Goal: Browse casually

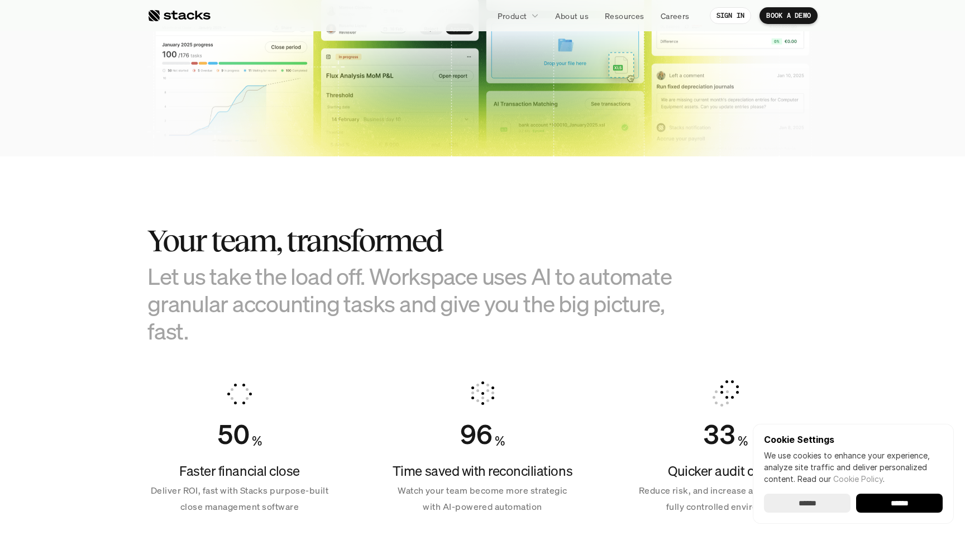
scroll to position [508, 0]
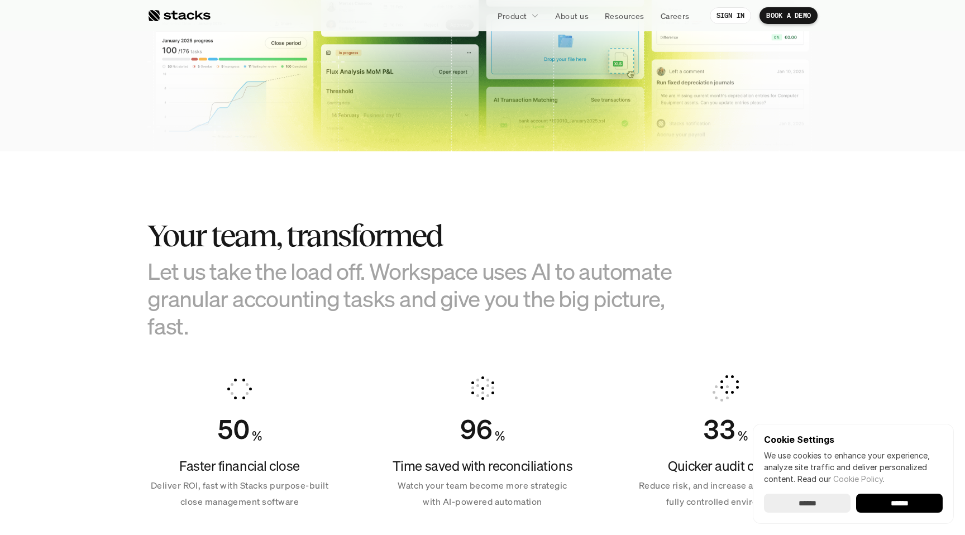
click at [187, 301] on h3 "Let us take the load off. Workspace uses AI to automate granular accounting tas…" at bounding box center [426, 298] width 558 height 83
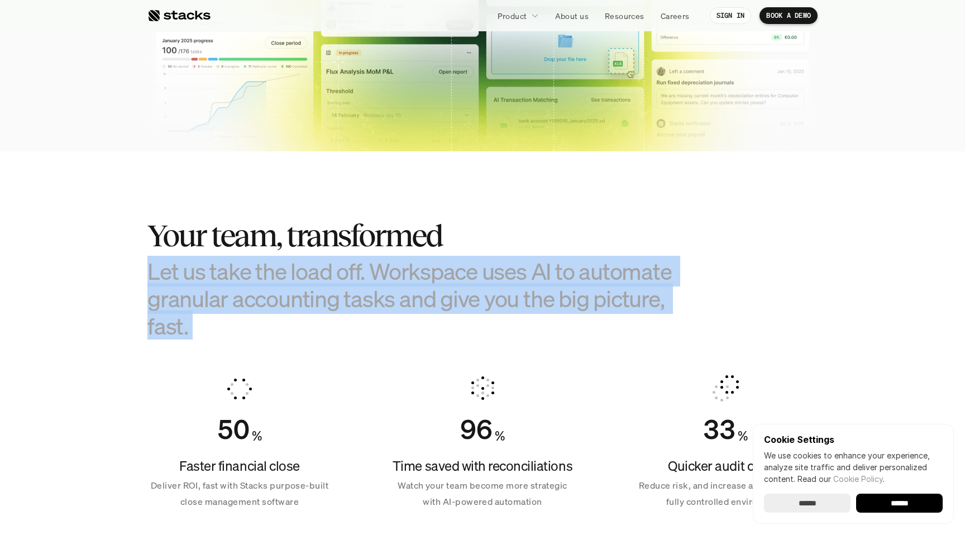
click at [187, 301] on h3 "Let us take the load off. Workspace uses AI to automate granular accounting tas…" at bounding box center [426, 298] width 558 height 83
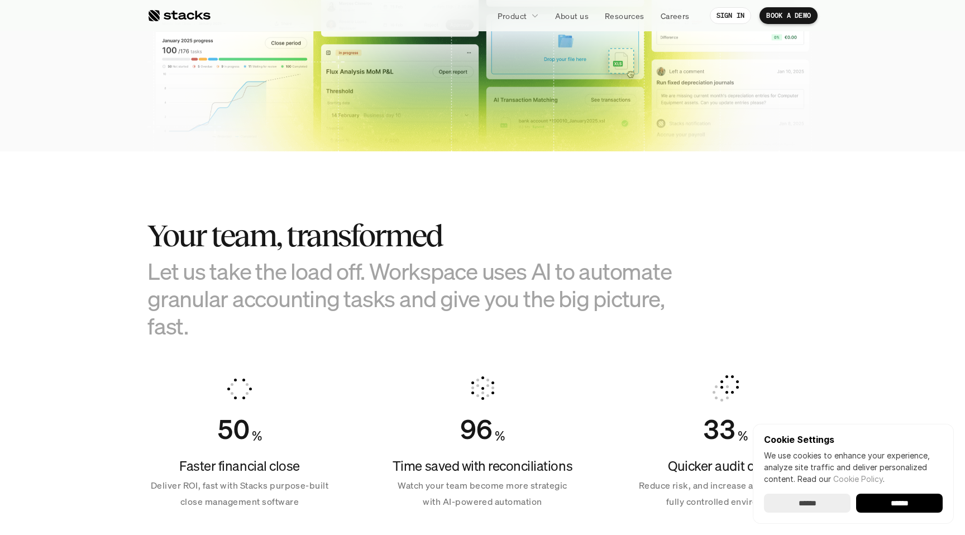
click at [187, 301] on h3 "Let us take the load off. Workspace uses AI to automate granular accounting tas…" at bounding box center [426, 298] width 558 height 83
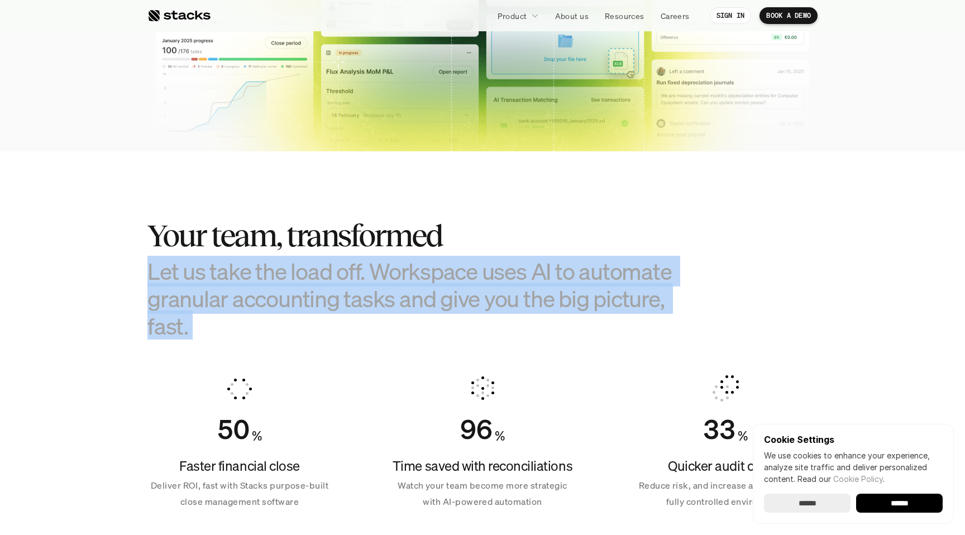
click at [187, 301] on h3 "Let us take the load off. Workspace uses AI to automate granular accounting tas…" at bounding box center [426, 298] width 558 height 83
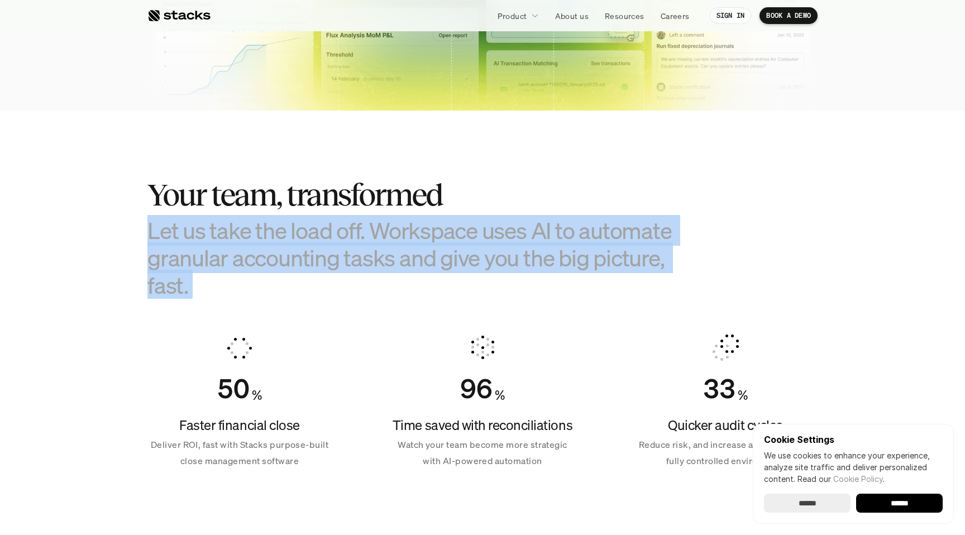
scroll to position [551, 0]
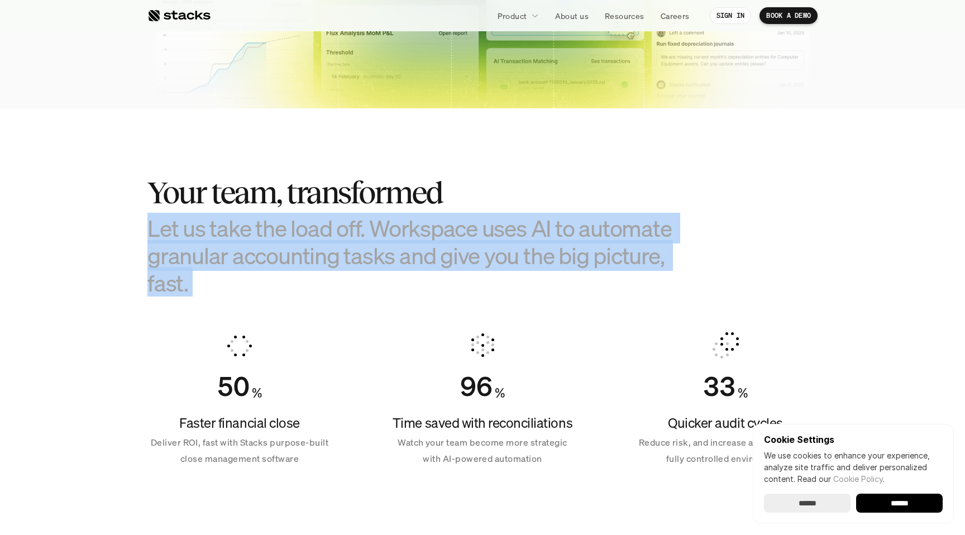
click at [181, 289] on h3 "Let us take the load off. Workspace uses AI to automate granular accounting tas…" at bounding box center [426, 255] width 558 height 83
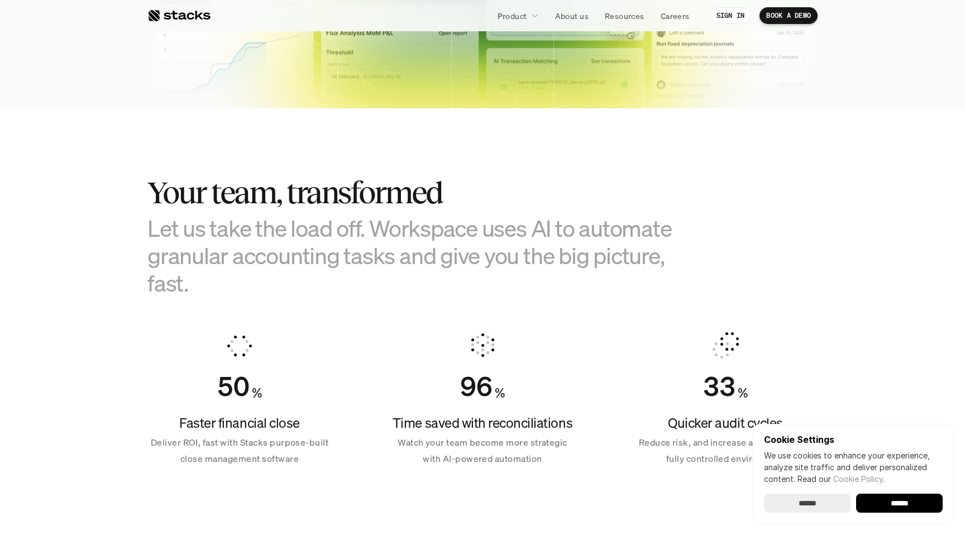
click at [181, 289] on h3 "Let us take the load off. Workspace uses AI to automate granular accounting tas…" at bounding box center [426, 255] width 558 height 83
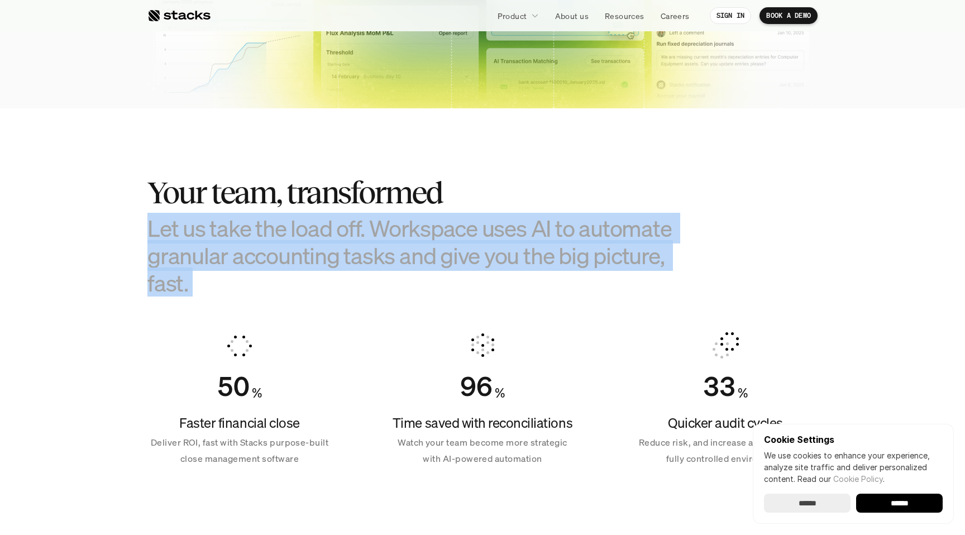
click at [181, 289] on h3 "Let us take the load off. Workspace uses AI to automate granular accounting tas…" at bounding box center [426, 255] width 558 height 83
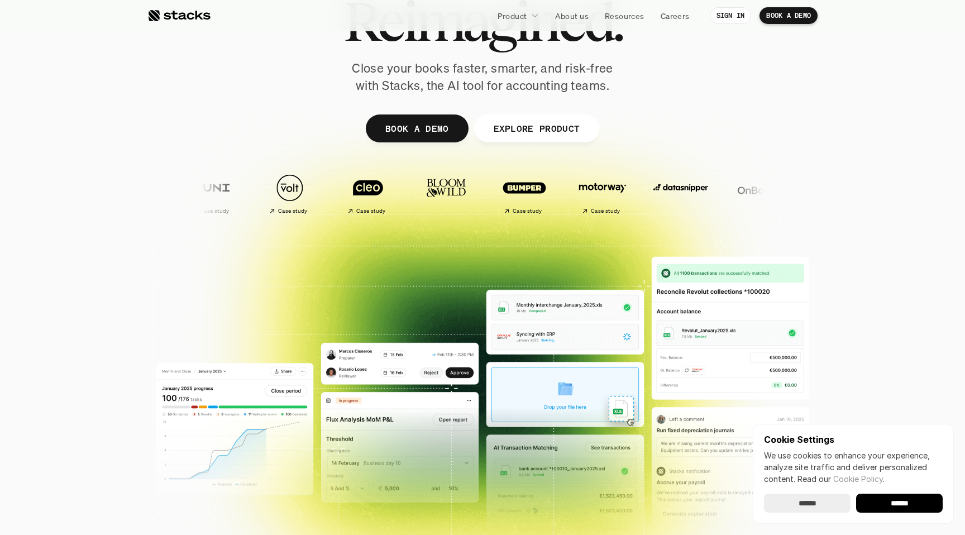
scroll to position [0, 0]
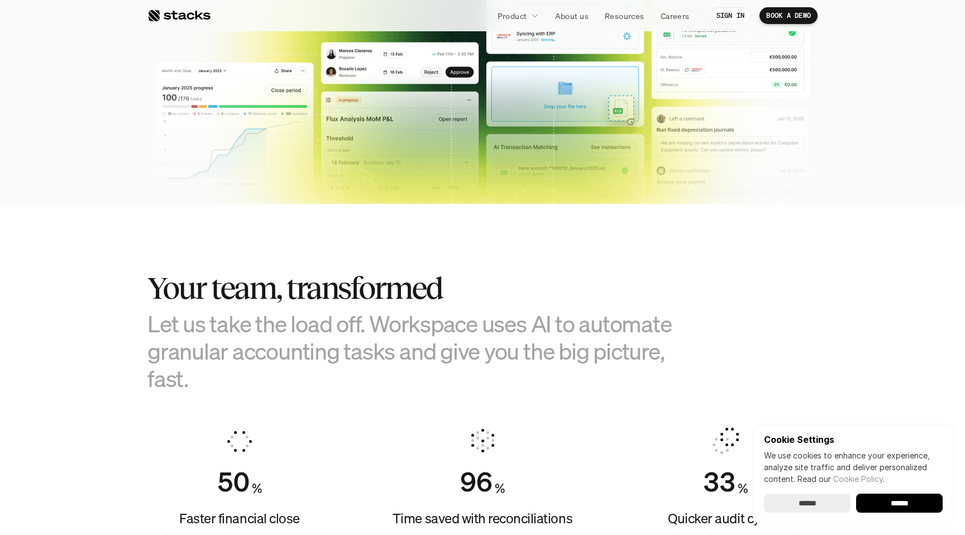
click at [145, 309] on section "Your team, transformed Let us take the load off. Workspace uses AI to automate …" at bounding box center [482, 412] width 965 height 417
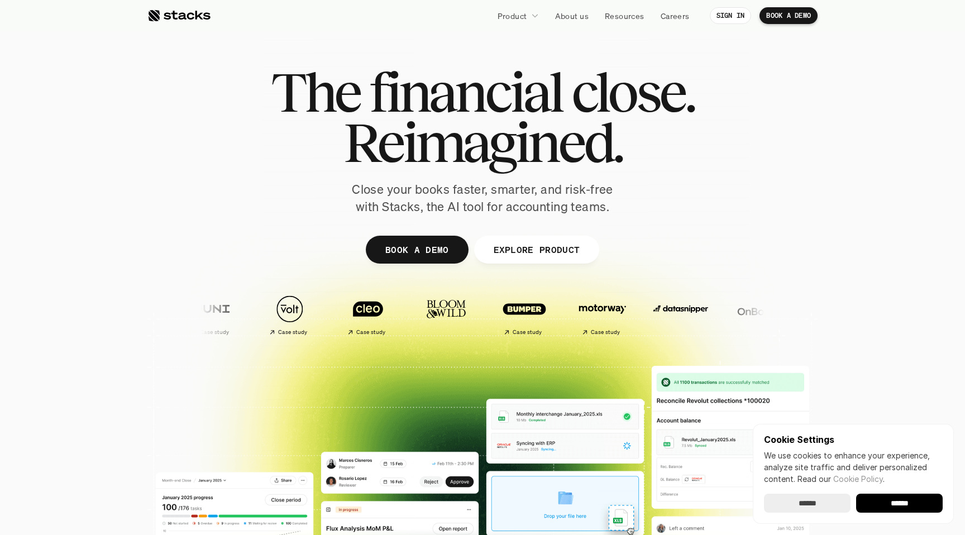
drag, startPoint x: 509, startPoint y: 308, endPoint x: 187, endPoint y: 194, distance: 341.7
